Goal: Information Seeking & Learning: Find specific fact

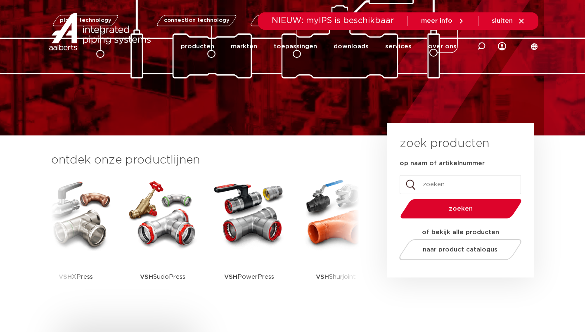
scroll to position [106, 0]
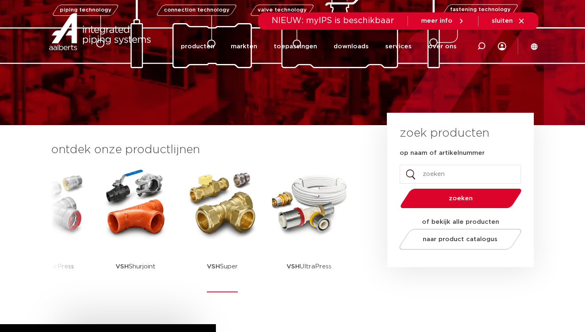
click at [220, 217] on img at bounding box center [222, 203] width 74 height 74
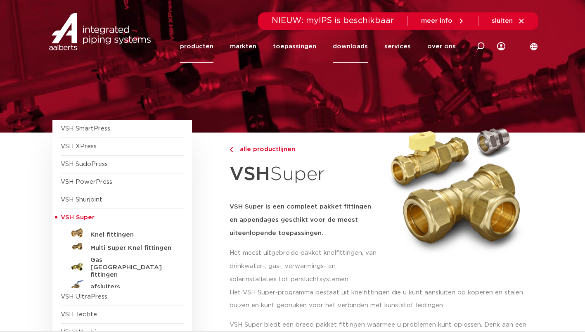
click at [355, 46] on link "downloads" at bounding box center [350, 46] width 35 height 33
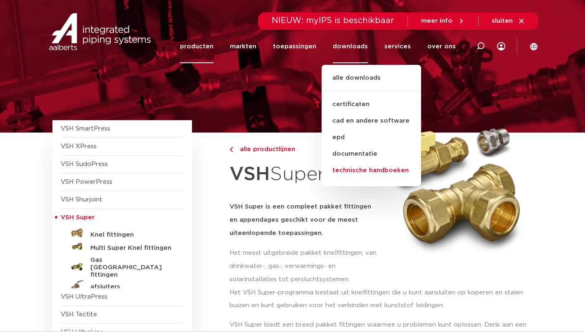
click at [363, 170] on link "technische handboeken" at bounding box center [370, 170] width 99 height 17
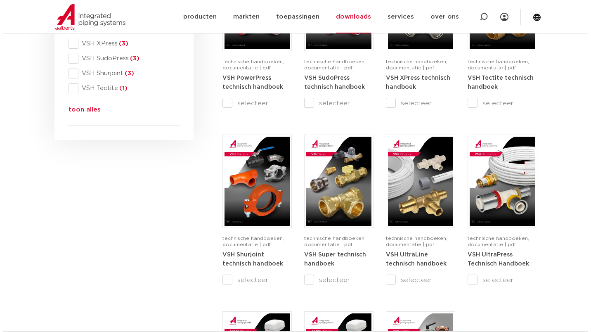
scroll to position [404, 0]
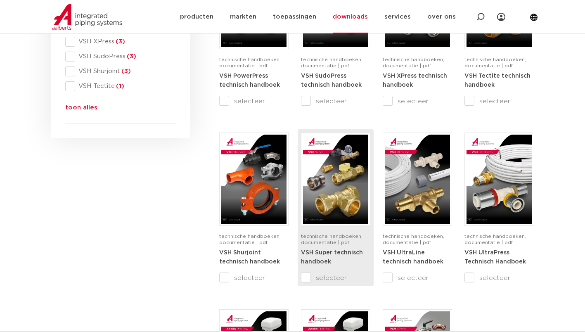
click at [307, 277] on input "selecteer" at bounding box center [318, 278] width 35 height 10
checkbox input "true"
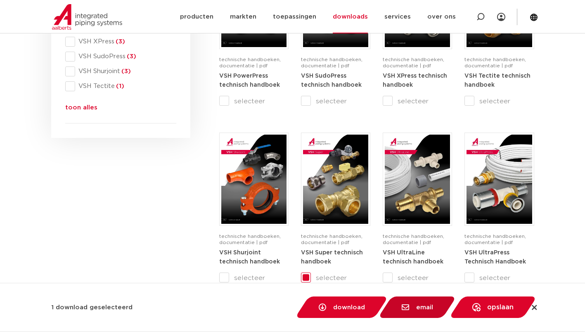
click at [417, 307] on span "email" at bounding box center [424, 307] width 17 height 6
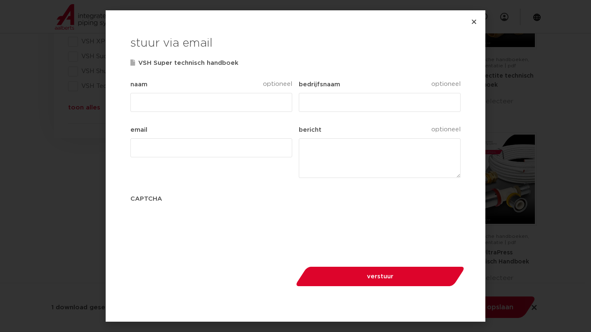
click at [157, 103] on input "naam" at bounding box center [211, 102] width 162 height 19
type input "m"
type input "Martin Bevers"
click at [141, 150] on input "email (Vereist)" at bounding box center [211, 147] width 162 height 19
type input "martin.bevers@aalberts-ips.com"
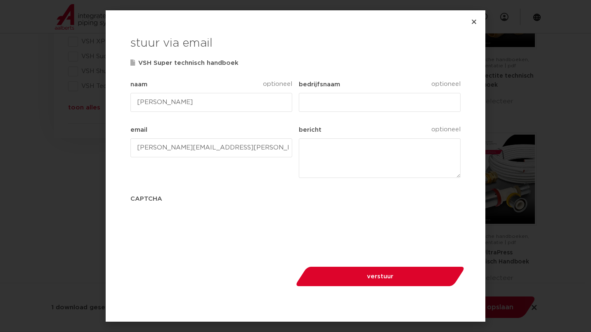
click at [324, 104] on input "bedrijfsnaam" at bounding box center [380, 102] width 162 height 19
type input "Aalberts IPS"
click at [386, 276] on span "verstuur" at bounding box center [379, 276] width 125 height 6
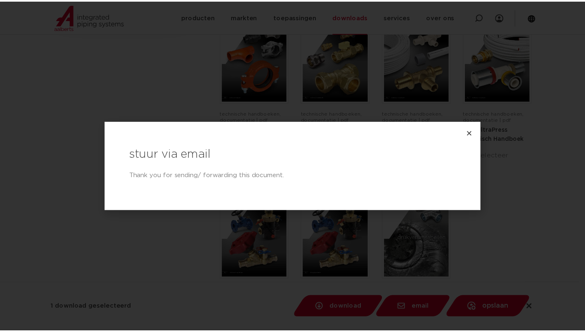
scroll to position [534, 0]
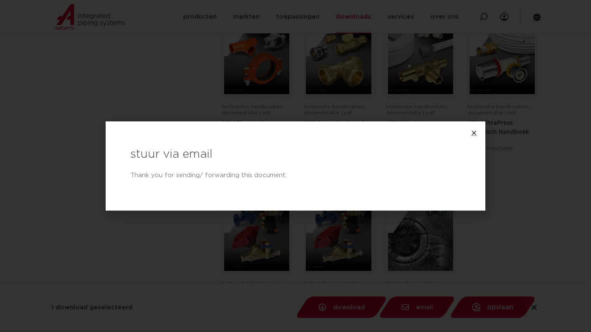
click at [474, 130] on icon "Close" at bounding box center [474, 133] width 6 height 6
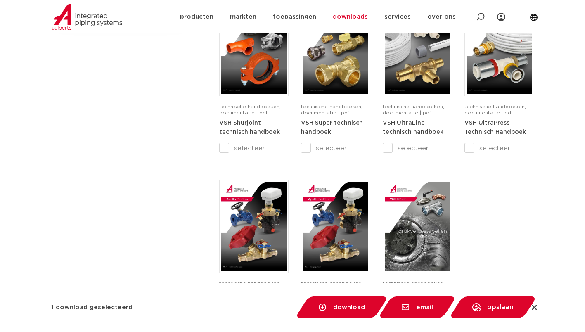
checkbox input "false"
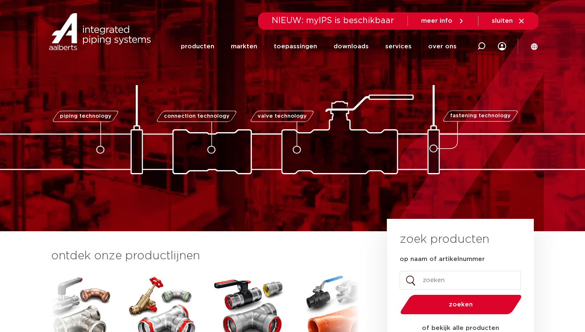
drag, startPoint x: 0, startPoint y: 0, endPoint x: 445, endPoint y: 281, distance: 526.0
click at [445, 281] on input "op naam of artikelnummer" at bounding box center [459, 280] width 121 height 19
type input "123460391"
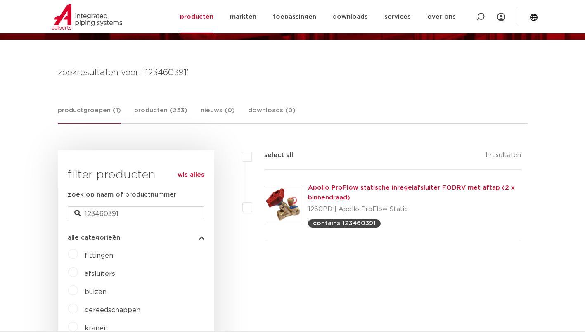
click at [284, 210] on img at bounding box center [282, 204] width 35 height 35
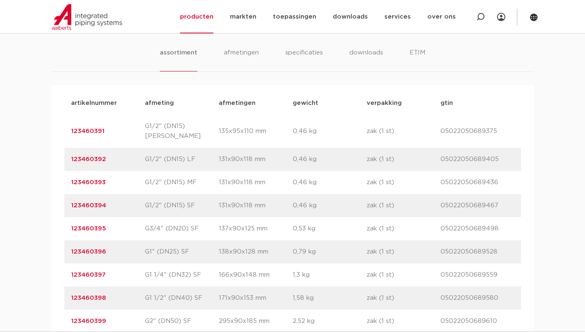
scroll to position [540, 0]
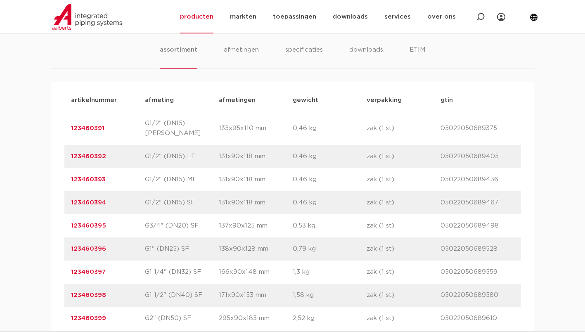
click at [81, 125] on link "123460391" at bounding box center [87, 128] width 33 height 6
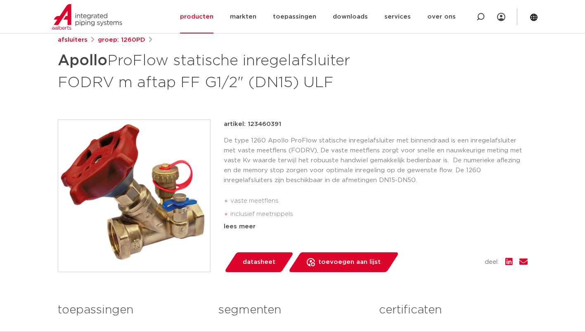
scroll to position [141, 0]
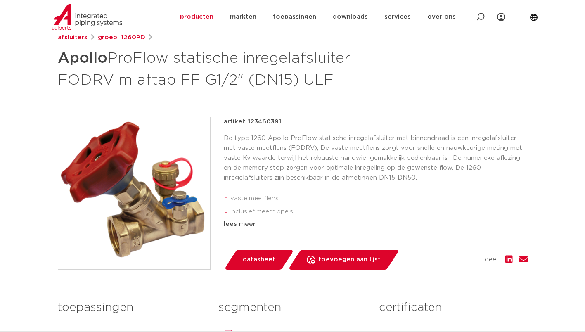
click at [372, 95] on div "terug naar zoeken afsluiters groep: 1260PD Apollo ProFlow statische inregelafsl…" at bounding box center [292, 211] width 483 height 413
drag, startPoint x: 332, startPoint y: 79, endPoint x: 60, endPoint y: 63, distance: 272.0
click at [60, 63] on h1 "Apollo ProFlow statische inregelafsluiter FODRV m aftap FF G1/2" (DN15) ULF" at bounding box center [213, 68] width 310 height 45
drag, startPoint x: 60, startPoint y: 63, endPoint x: 150, endPoint y: 67, distance: 89.7
copy h1 "Apollo ProFlow statische inregelafsluiter FODRV m aftap FF G1/2" (DN15) ULF"
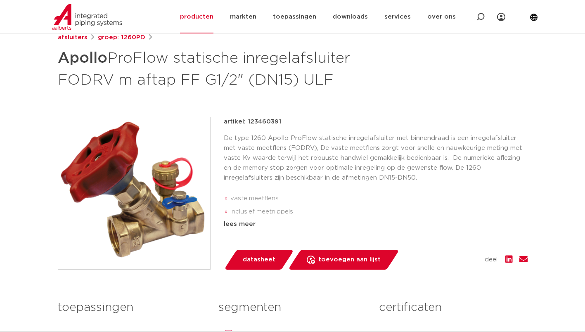
click at [470, 96] on div "terug naar zoeken afsluiters groep: 1260PD Apollo ProFlow statische inregelafsl…" at bounding box center [292, 211] width 483 height 413
